Goal: Task Accomplishment & Management: Manage account settings

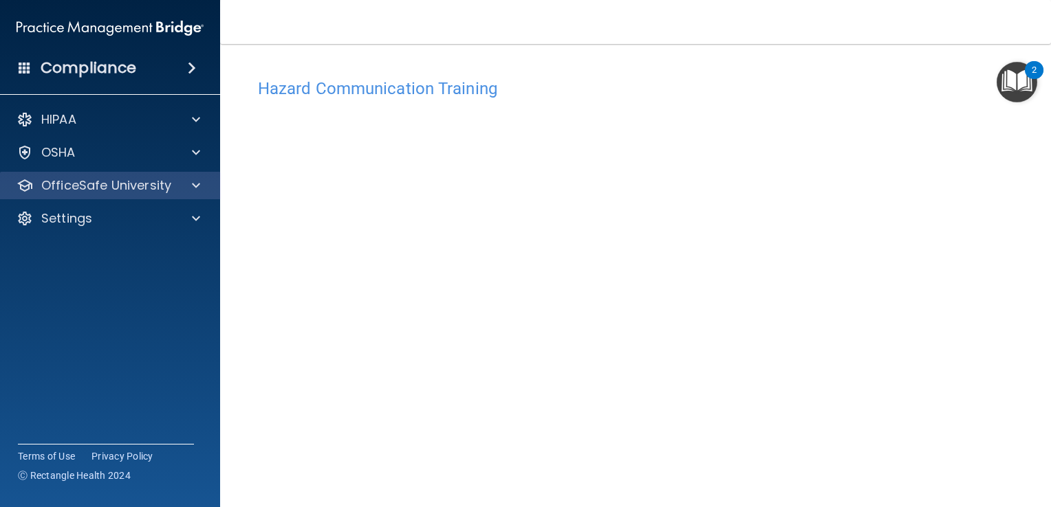
click at [127, 173] on div "OfficeSafe University" at bounding box center [110, 186] width 221 height 28
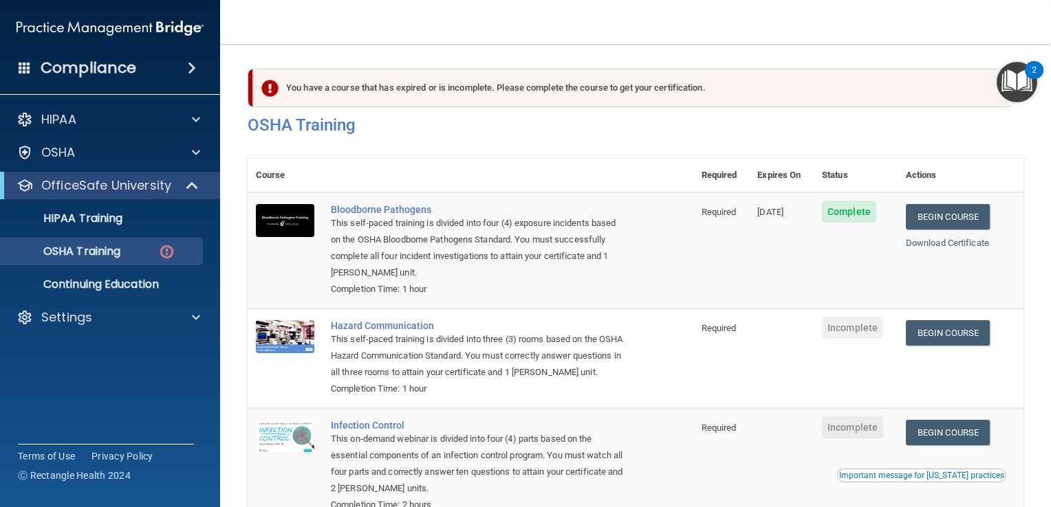
scroll to position [206, 0]
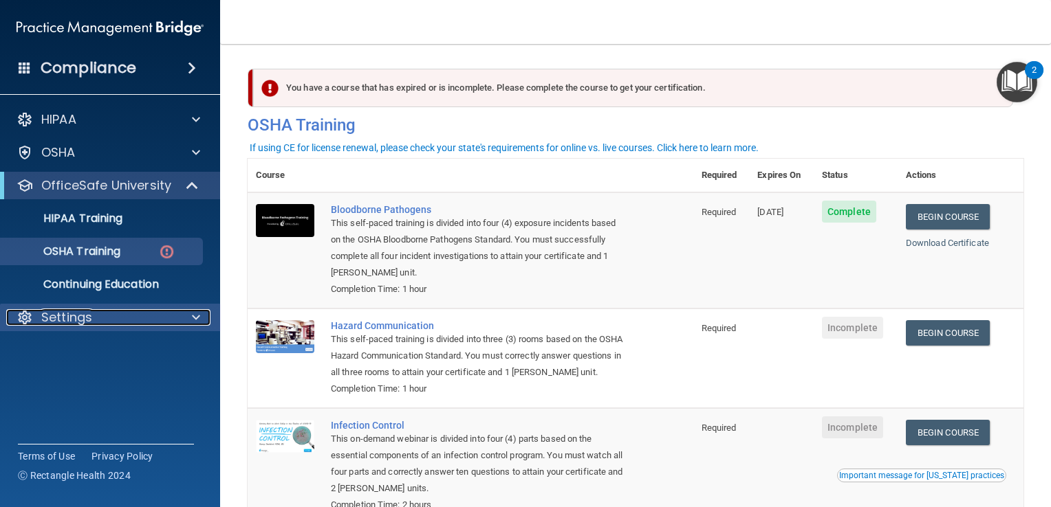
click at [72, 315] on p "Settings" at bounding box center [66, 317] width 51 height 17
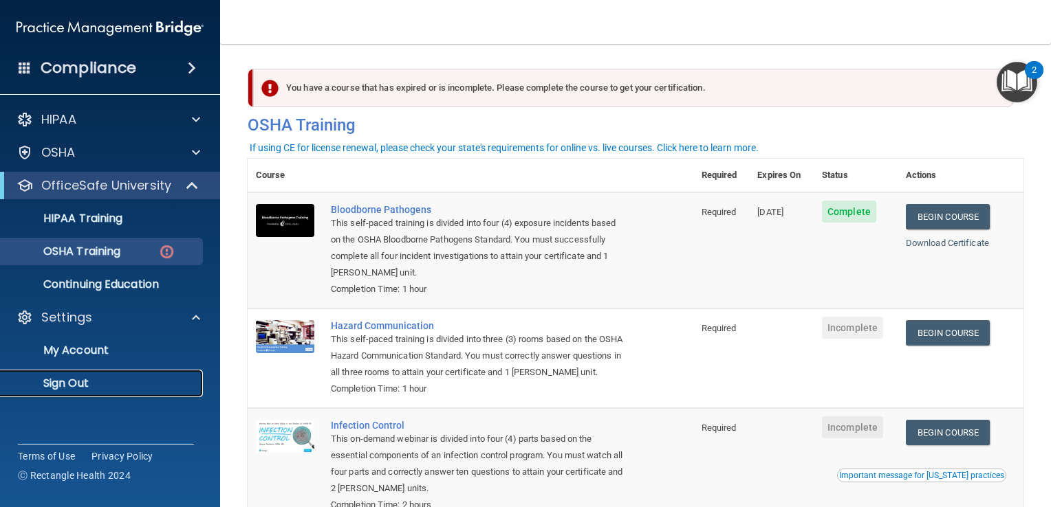
click at [84, 382] on p "Sign Out" at bounding box center [103, 384] width 188 height 14
